Goal: Task Accomplishment & Management: Use online tool/utility

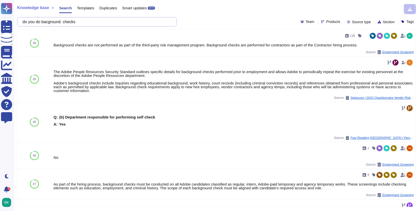
type input "do you do bacground. checks"
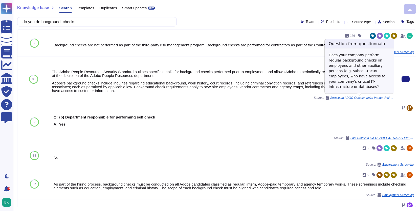
click at [356, 98] on span "Swisscom / DGO Questionnaire Vendor Risk Assessment (EN) (Final) Adobe" at bounding box center [361, 97] width 63 height 3
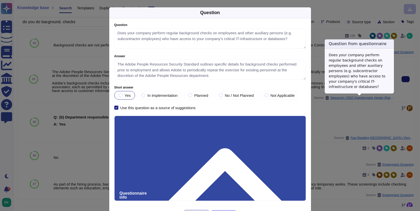
type textarea "Does your company perform regular background checks on employees and other auxi…"
type textarea "The Adobe People Resources Security Standard outlines specific details for back…"
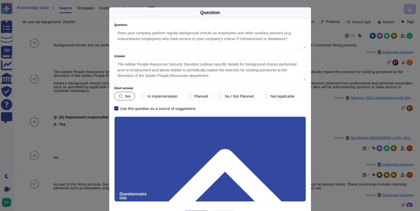
drag, startPoint x: 303, startPoint y: 78, endPoint x: 303, endPoint y: 105, distance: 27.3
click at [303, 81] on textarea "The Adobe People Resources Security Standard outlines specific details for back…" at bounding box center [209, 70] width 191 height 21
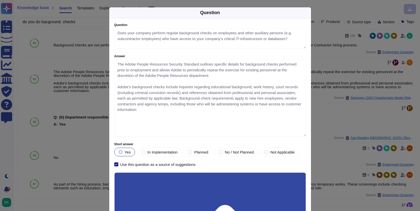
drag, startPoint x: 303, startPoint y: 105, endPoint x: 303, endPoint y: 134, distance: 29.0
click at [303, 134] on textarea "The Adobe People Resources Security Standard outlines specific details for back…" at bounding box center [209, 98] width 191 height 77
click at [321, 11] on div "Question Question Does your company perform regular background checks on employ…" at bounding box center [210, 105] width 420 height 211
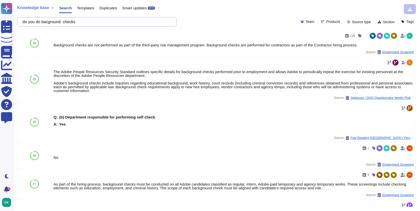
click at [88, 25] on input "do you do bacground. checks" at bounding box center [95, 21] width 151 height 9
paste input "Is there a physical security program approved by management, communicated to co…"
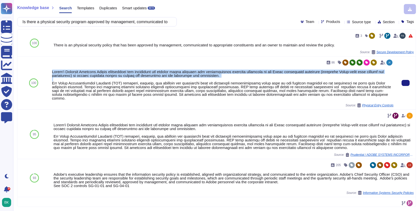
copy div "Adobe's Physical Security Policy establishes the mechanisms for setting basic p…"
drag, startPoint x: 52, startPoint y: 73, endPoint x: 227, endPoint y: 80, distance: 175.4
click at [227, 80] on div at bounding box center [222, 85] width 341 height 30
click at [405, 83] on button at bounding box center [405, 83] width 8 height 6
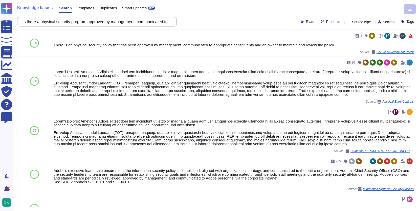
click at [72, 21] on input "Is there a physical security program approved by management, communicated to co…" at bounding box center [95, 21] width 151 height 9
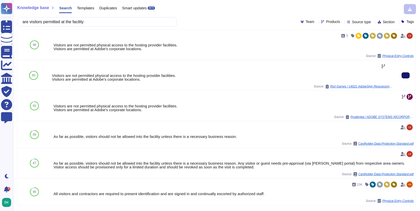
click at [402, 77] on button at bounding box center [405, 75] width 8 height 6
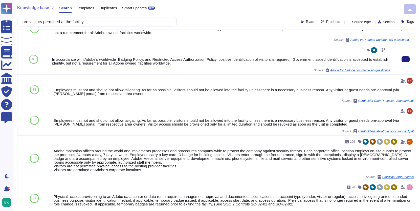
scroll to position [284, 0]
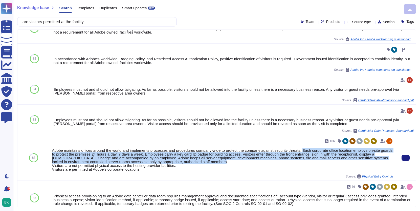
drag, startPoint x: 311, startPoint y: 150, endPoint x: 321, endPoint y: 161, distance: 14.7
click at [321, 161] on div "Adobe maintains offices around the world and implements processes and procedure…" at bounding box center [222, 160] width 341 height 23
copy div "Each corporate office location employs on-site guards to protect the premises 2…"
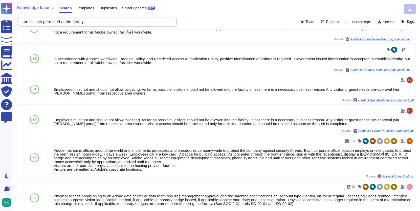
click at [84, 24] on input "are visitors permitted at the facility" at bounding box center [95, 21] width 151 height 9
paste input "Are there policies and procedures to ensure compliance with applicable legislat…"
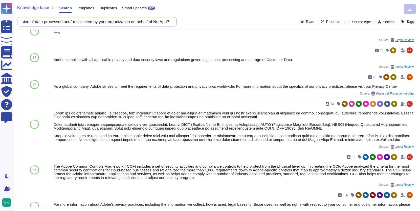
scroll to position [180, 0]
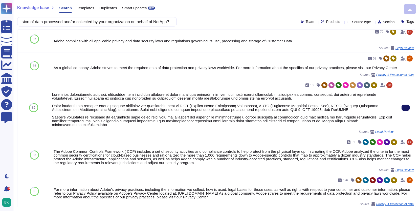
type input "Are there policies and procedures to ensure compliance with applicable legislat…"
click at [405, 108] on icon at bounding box center [405, 108] width 0 height 0
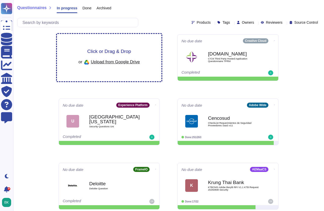
click at [115, 53] on span "Click or Drag & Drop" at bounding box center [109, 51] width 44 height 5
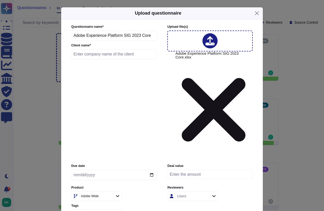
click at [102, 59] on input "text" at bounding box center [113, 54] width 85 height 10
type input "n/a"
click at [118, 194] on icon at bounding box center [118, 196] width 4 height 4
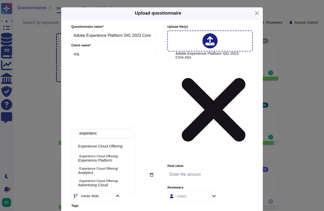
type input "experience"
click at [108, 161] on span "Experience Platform" at bounding box center [95, 160] width 34 height 5
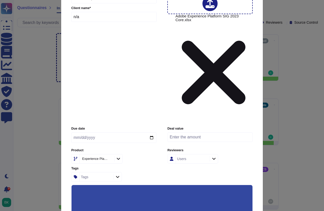
scroll to position [38, 0]
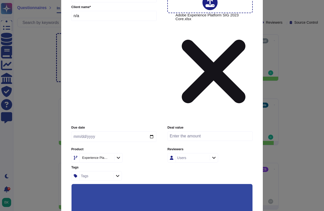
click at [0, 0] on input "Use this questionnaire as a source of suggestions" at bounding box center [0, 0] width 0 height 0
click at [0, 0] on input "Use anonymization filter on the suggestions" at bounding box center [0, 0] width 0 height 0
